Goal: Task Accomplishment & Management: Manage account settings

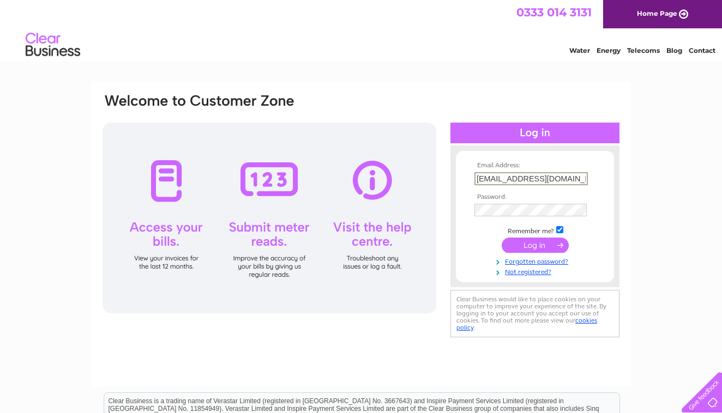
type input "matthewboyle@sky.com"
click at [535, 244] on input "submit" at bounding box center [535, 245] width 67 height 15
click at [534, 248] on input "submit" at bounding box center [535, 245] width 67 height 15
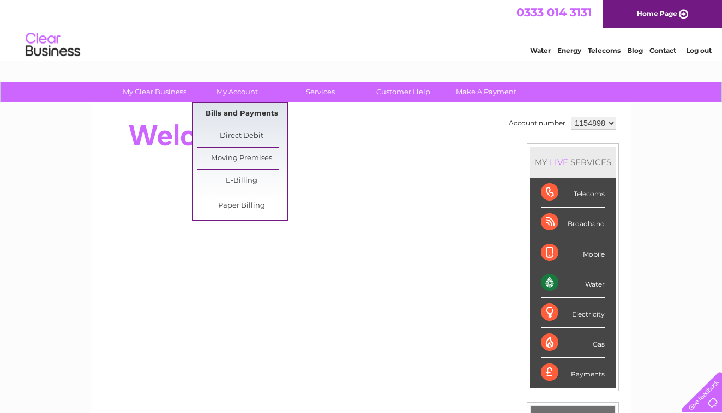
click at [244, 111] on link "Bills and Payments" at bounding box center [242, 114] width 90 height 22
click at [241, 116] on link "Bills and Payments" at bounding box center [242, 114] width 90 height 22
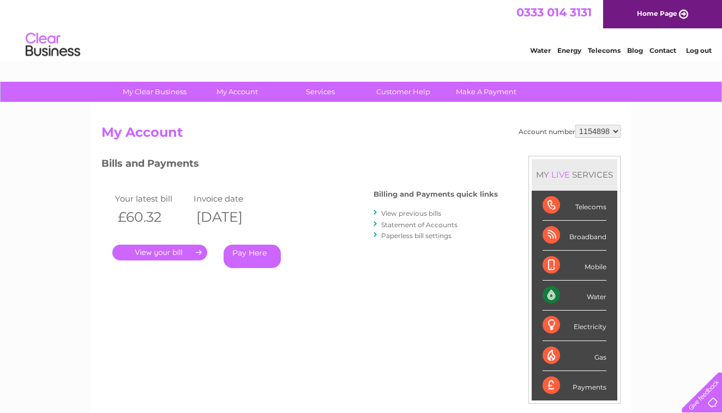
click at [172, 254] on link "." at bounding box center [159, 253] width 95 height 16
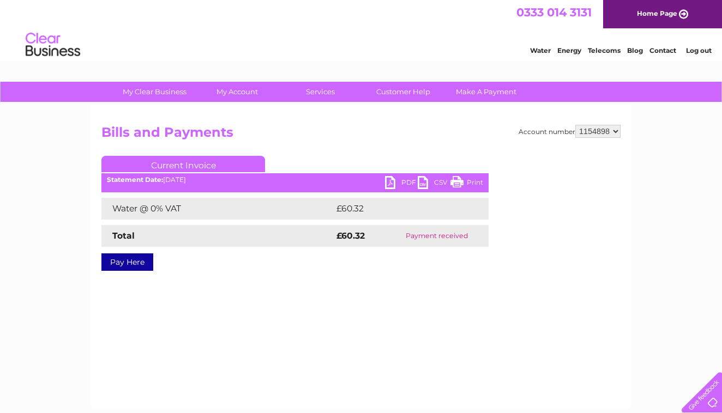
click at [404, 184] on link "PDF" at bounding box center [401, 184] width 33 height 16
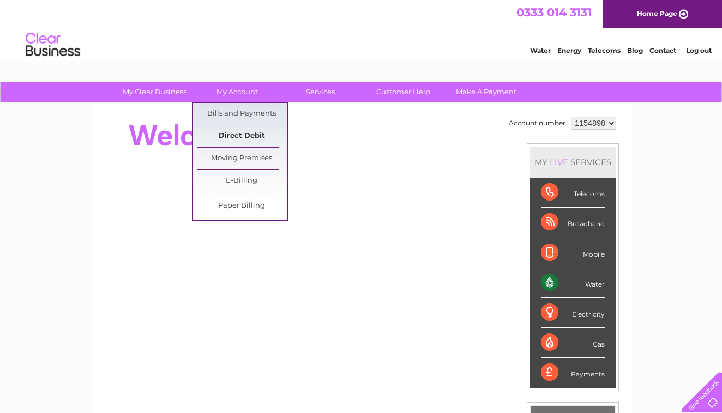
click at [248, 137] on link "Direct Debit" at bounding box center [242, 136] width 90 height 22
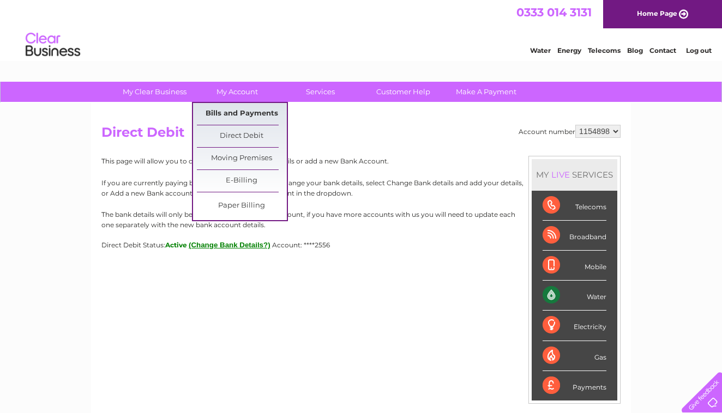
click at [241, 116] on link "Bills and Payments" at bounding box center [242, 114] width 90 height 22
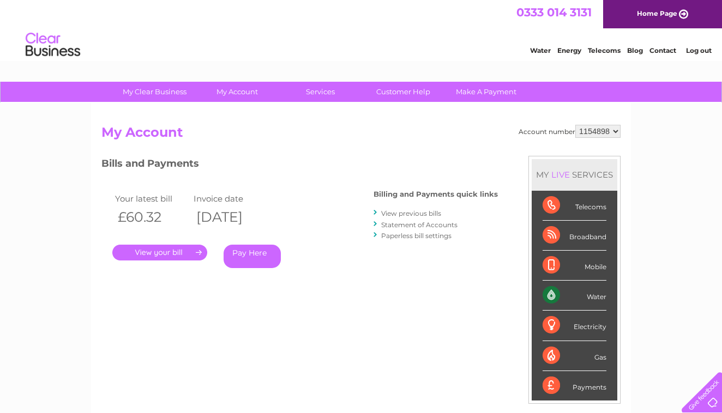
click at [420, 214] on link "View previous bills" at bounding box center [411, 213] width 60 height 8
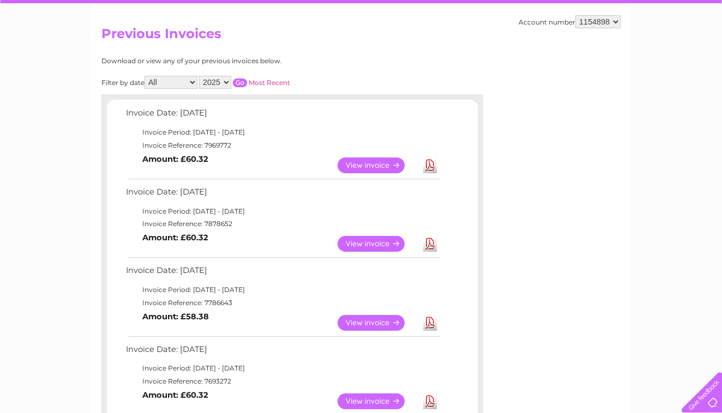
scroll to position [100, 0]
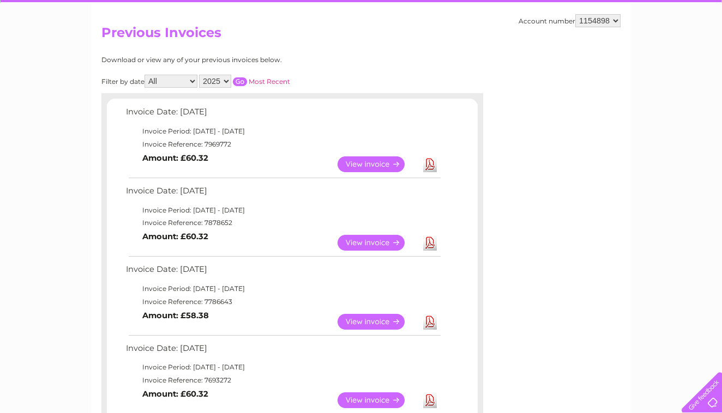
click at [377, 237] on link "View" at bounding box center [378, 243] width 80 height 16
click at [370, 314] on link "View" at bounding box center [378, 322] width 80 height 16
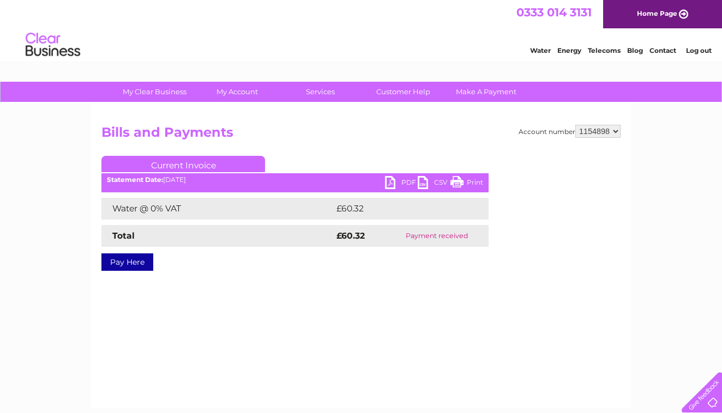
click at [402, 181] on link "PDF" at bounding box center [401, 184] width 33 height 16
click at [405, 178] on link "PDF" at bounding box center [401, 184] width 33 height 16
